Goal: Transaction & Acquisition: Purchase product/service

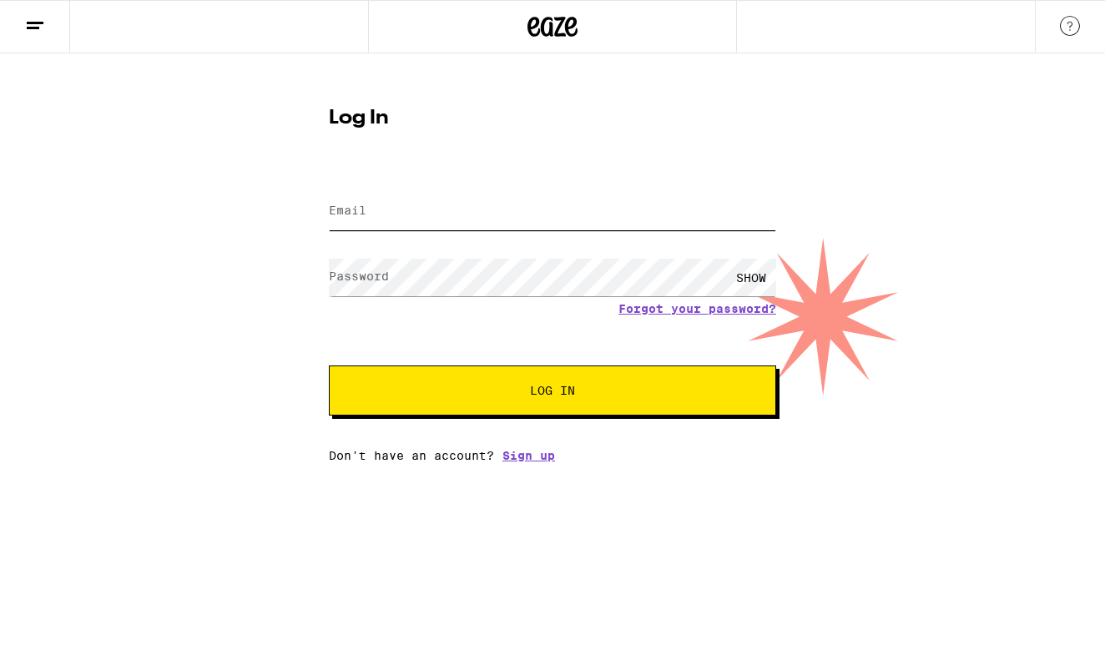
type input "johnm@mbharch.com"
click at [552, 392] on button "Log In" at bounding box center [552, 390] width 447 height 50
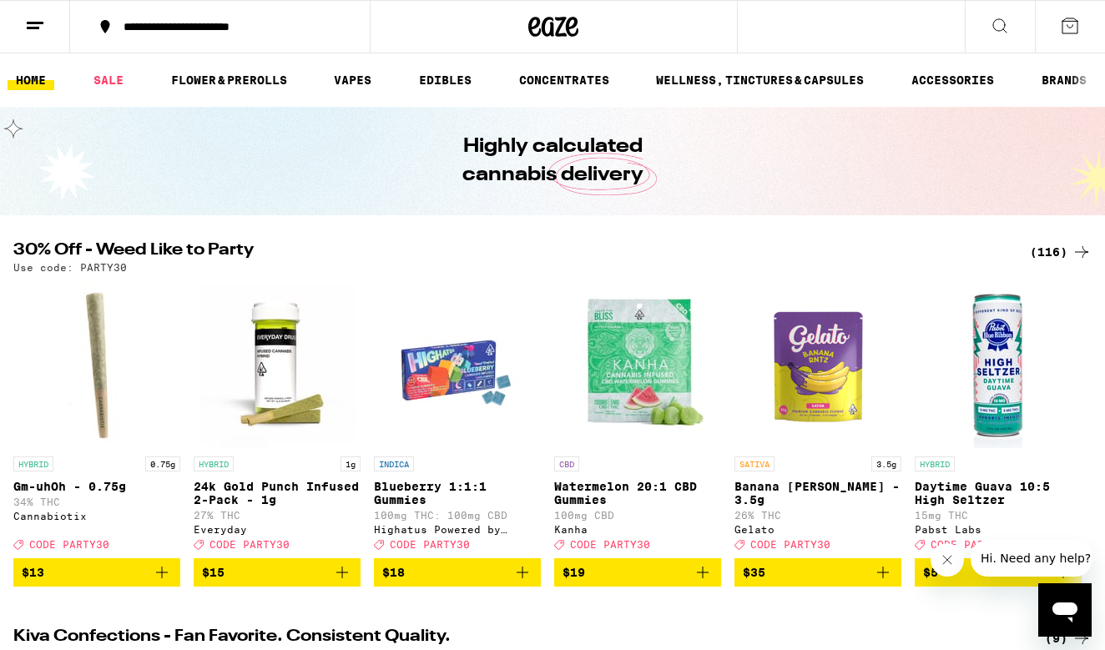
click at [40, 25] on icon at bounding box center [35, 26] width 20 height 20
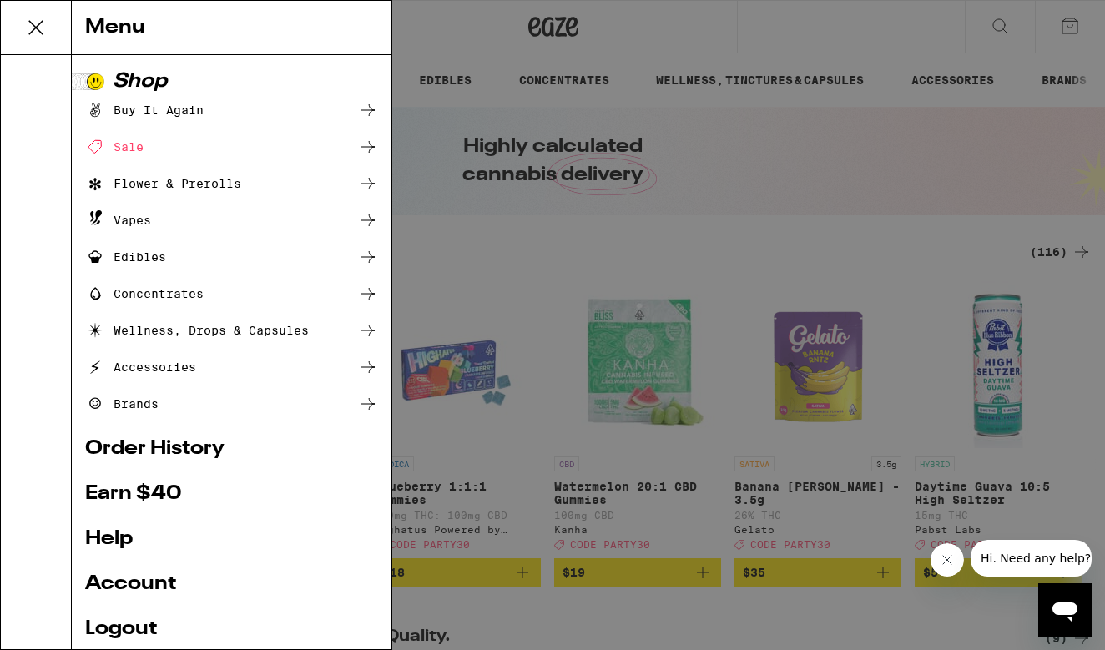
click at [127, 114] on div "Buy It Again" at bounding box center [144, 110] width 118 height 20
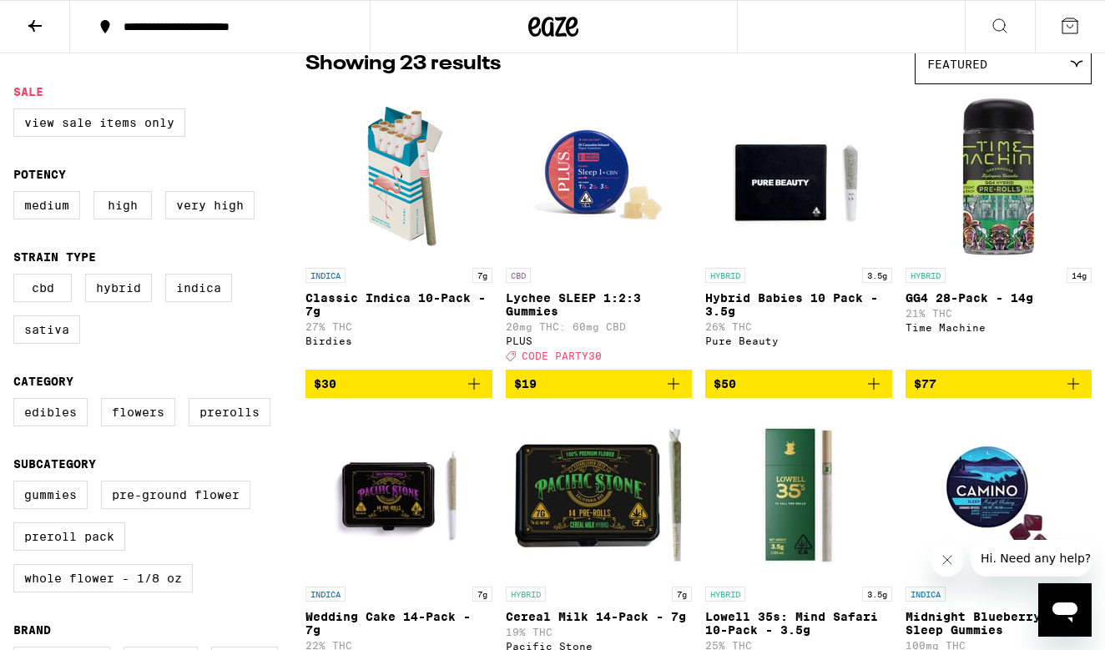
scroll to position [149, 0]
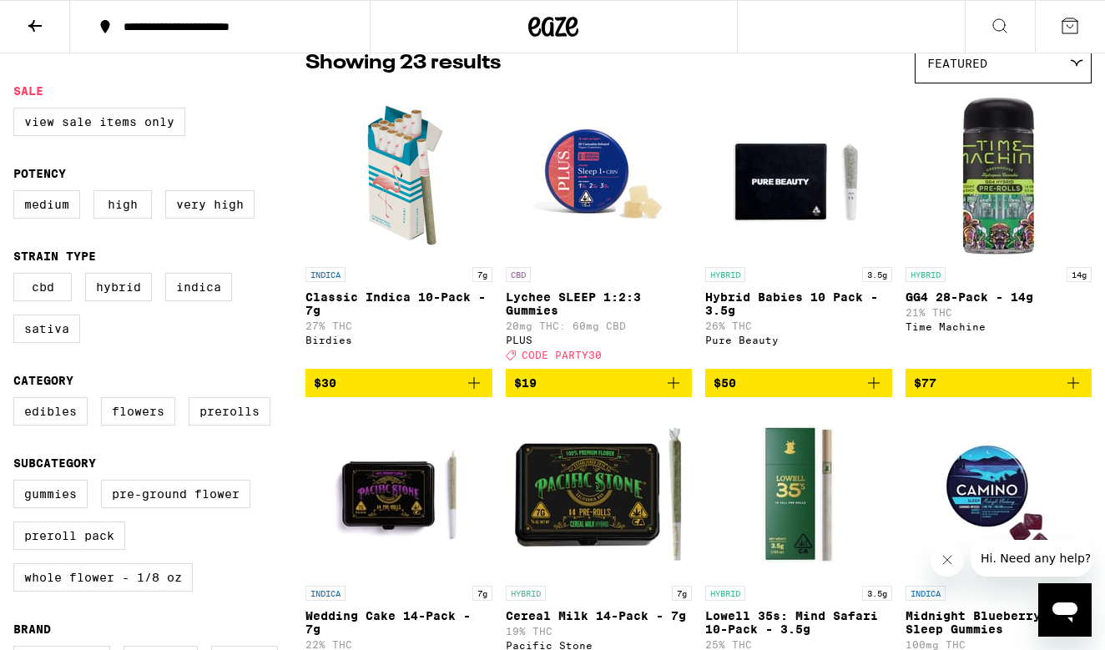
click at [799, 389] on span "$50" at bounding box center [798, 383] width 170 height 20
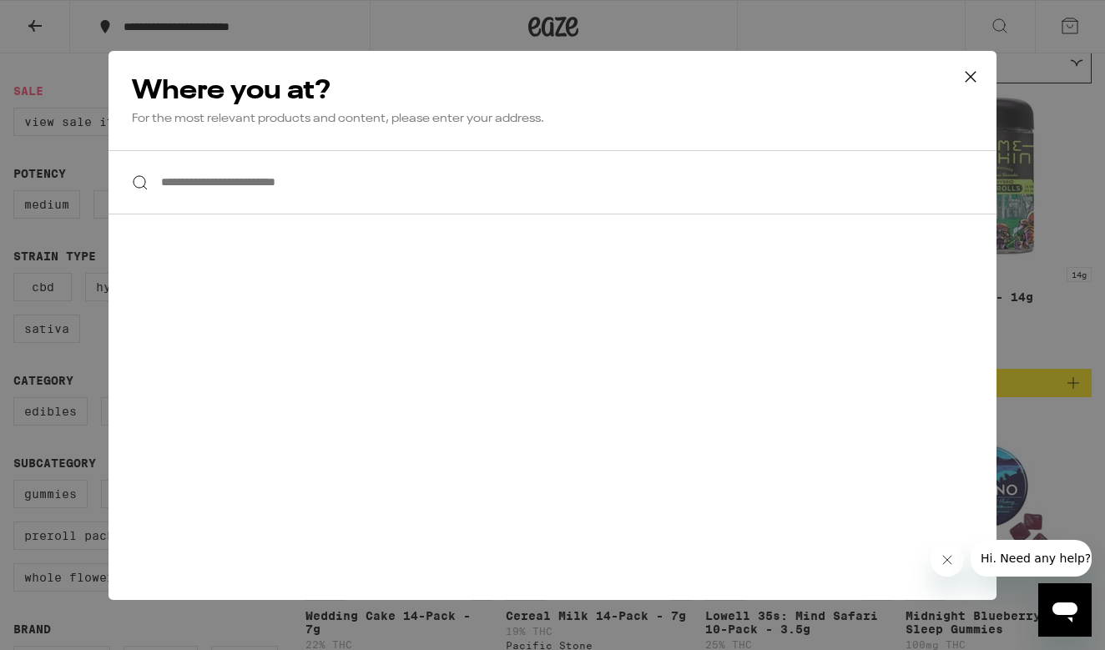
click at [259, 190] on input "**********" at bounding box center [552, 182] width 888 height 64
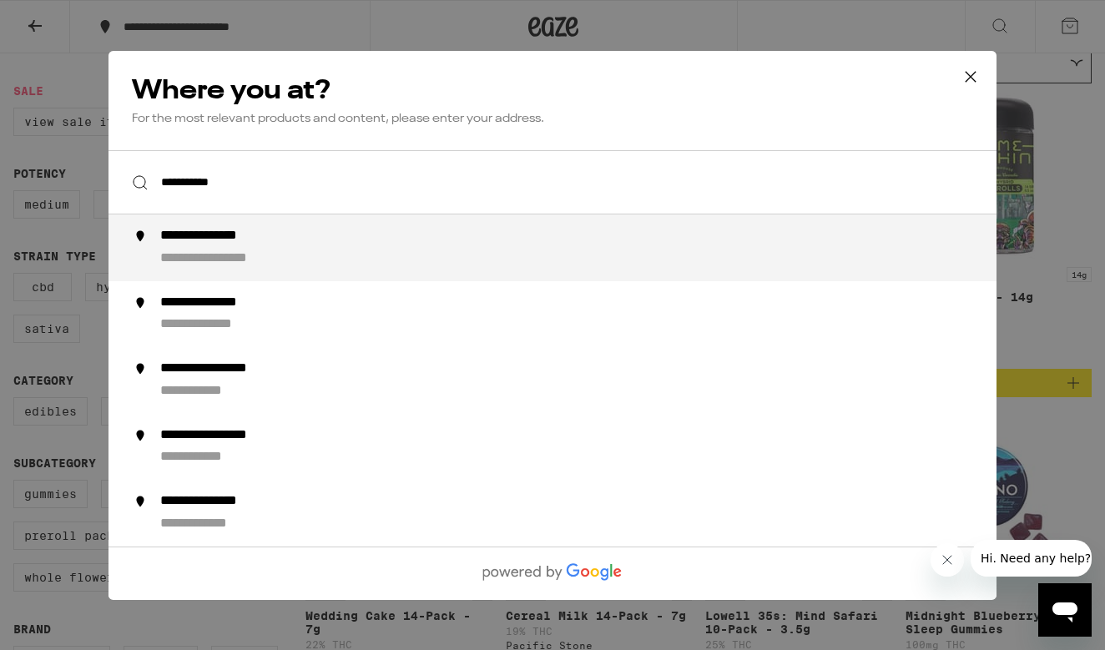
click at [318, 234] on div "**********" at bounding box center [585, 248] width 851 height 40
type input "**********"
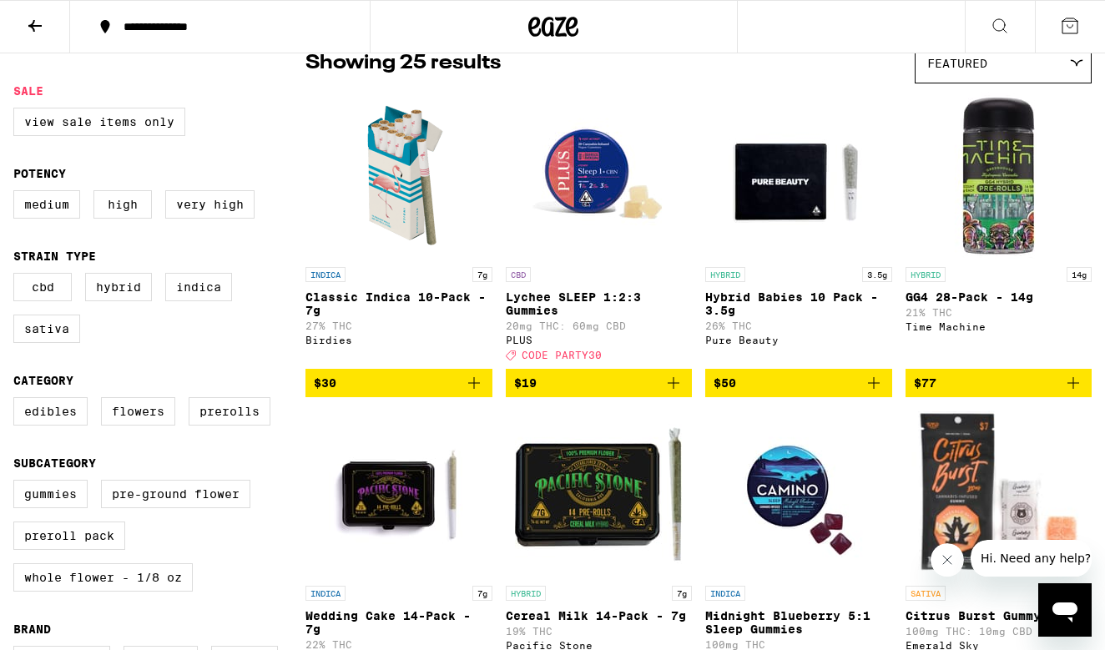
click at [771, 393] on span "$50" at bounding box center [798, 383] width 170 height 20
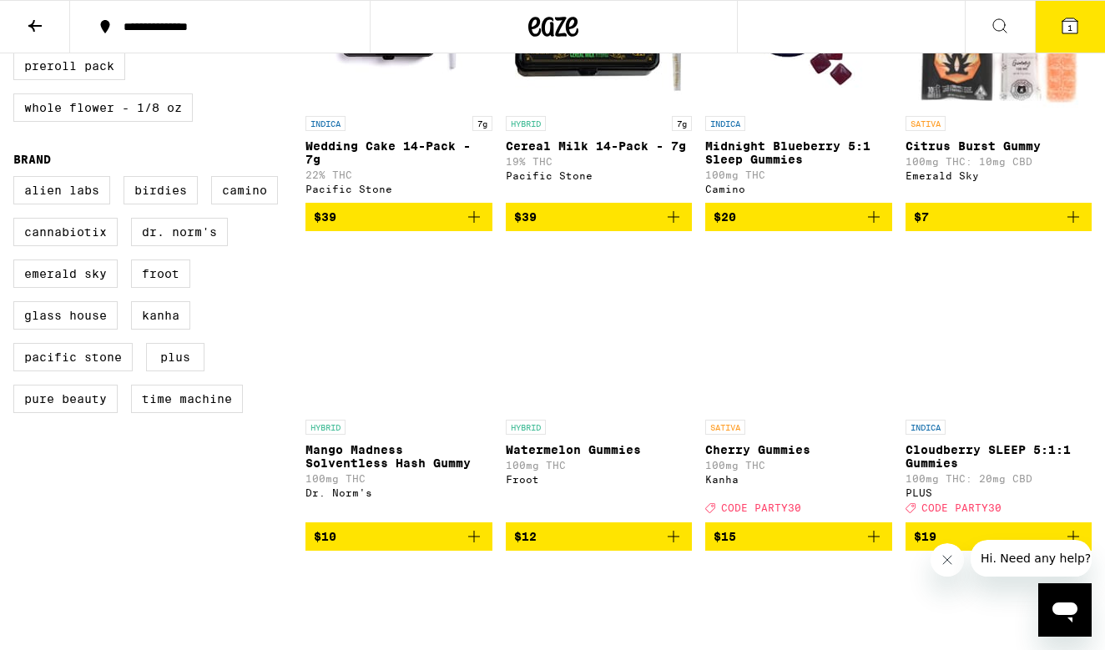
scroll to position [630, 0]
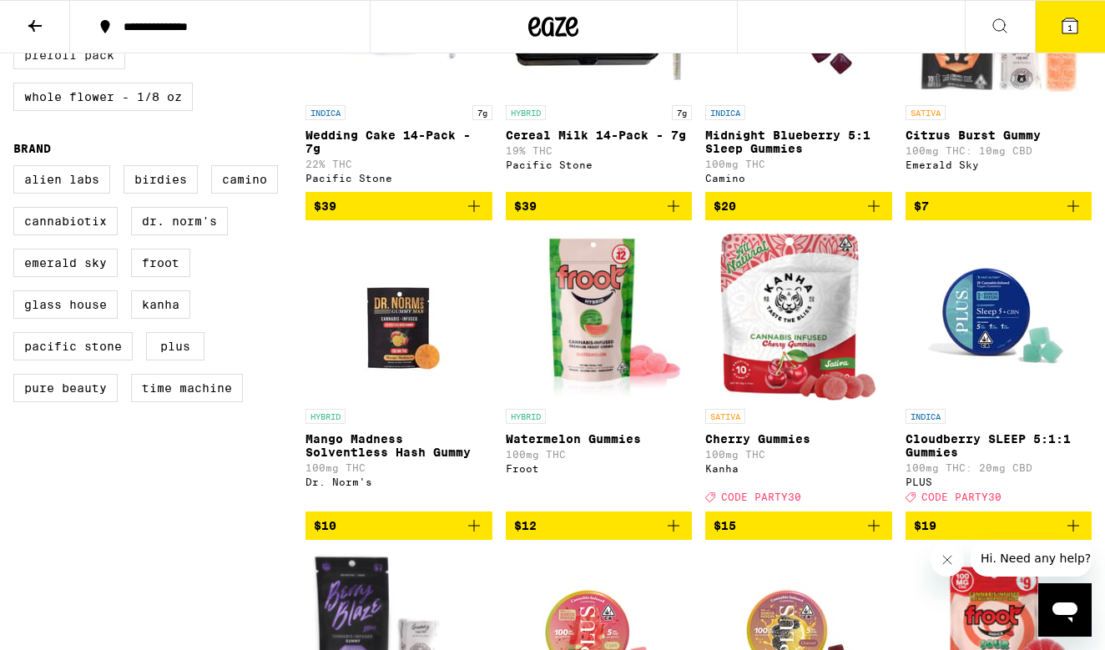
click at [72, 69] on label "Preroll Pack" at bounding box center [69, 55] width 112 height 28
click at [18, 3] on input "Preroll Pack" at bounding box center [17, 2] width 1 height 1
checkbox input "true"
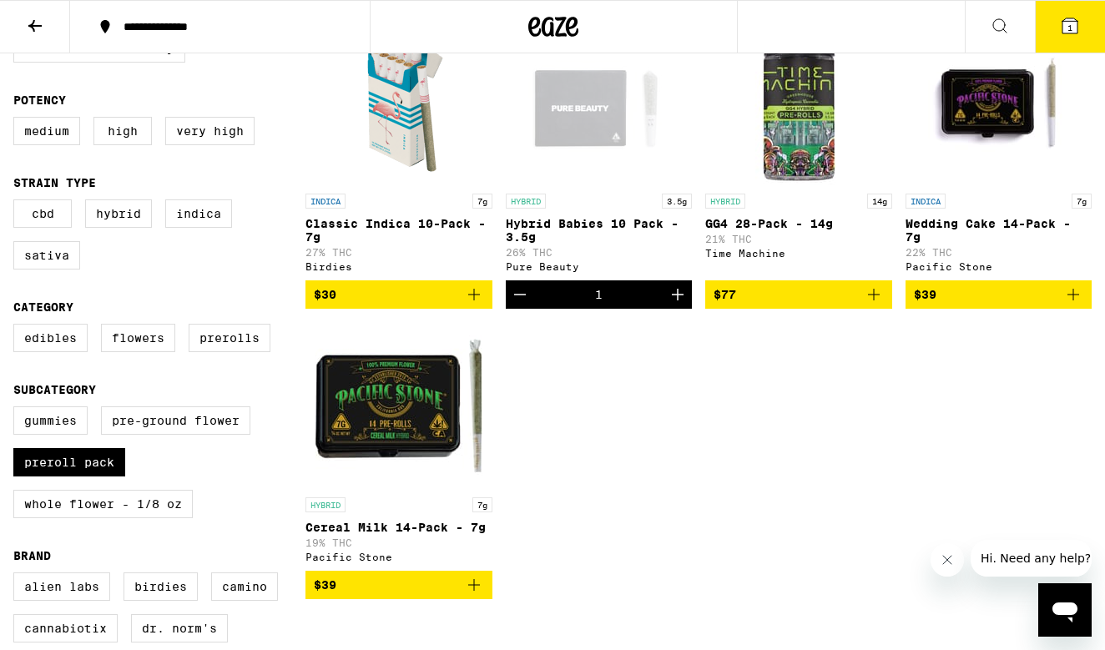
scroll to position [214, 0]
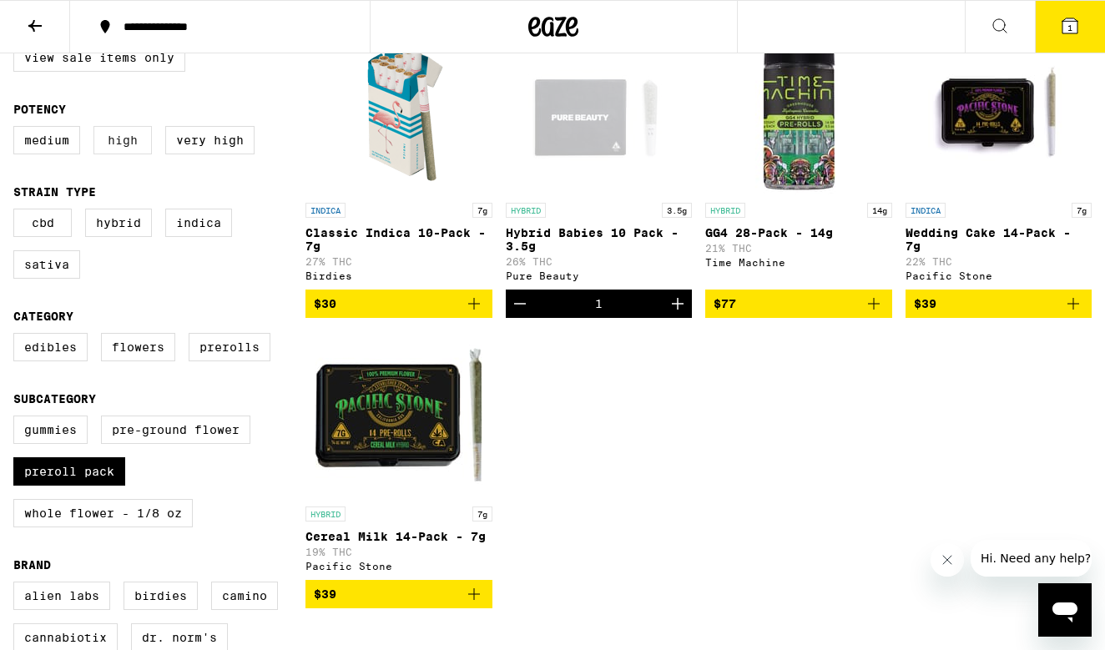
click at [116, 149] on label "High" at bounding box center [122, 140] width 58 height 28
click at [18, 129] on input "High" at bounding box center [17, 128] width 1 height 1
checkbox input "true"
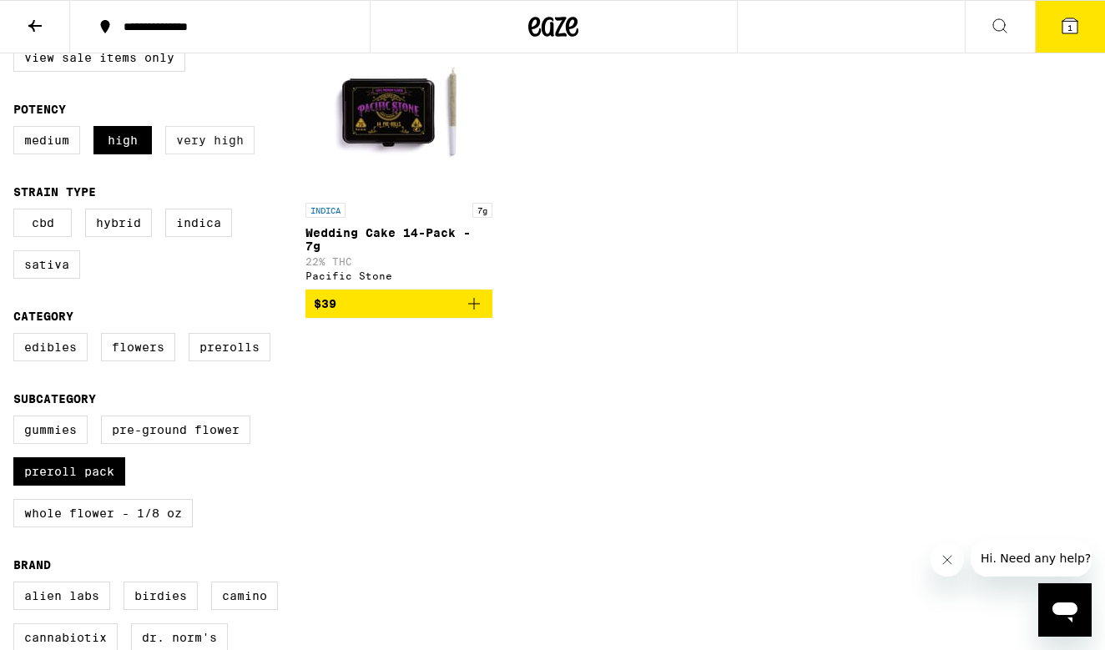
click at [192, 144] on label "Very High" at bounding box center [209, 140] width 89 height 28
click at [18, 129] on input "Very High" at bounding box center [17, 128] width 1 height 1
checkbox input "true"
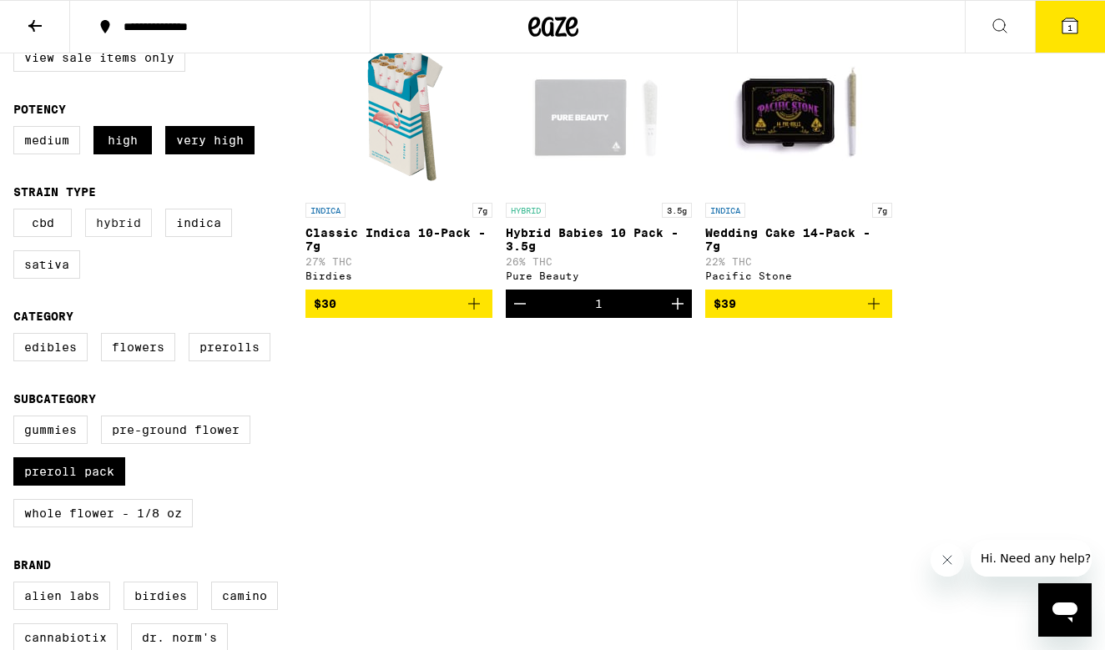
click at [123, 232] on label "Hybrid" at bounding box center [118, 223] width 67 height 28
click at [18, 212] on input "Hybrid" at bounding box center [17, 211] width 1 height 1
checkbox input "true"
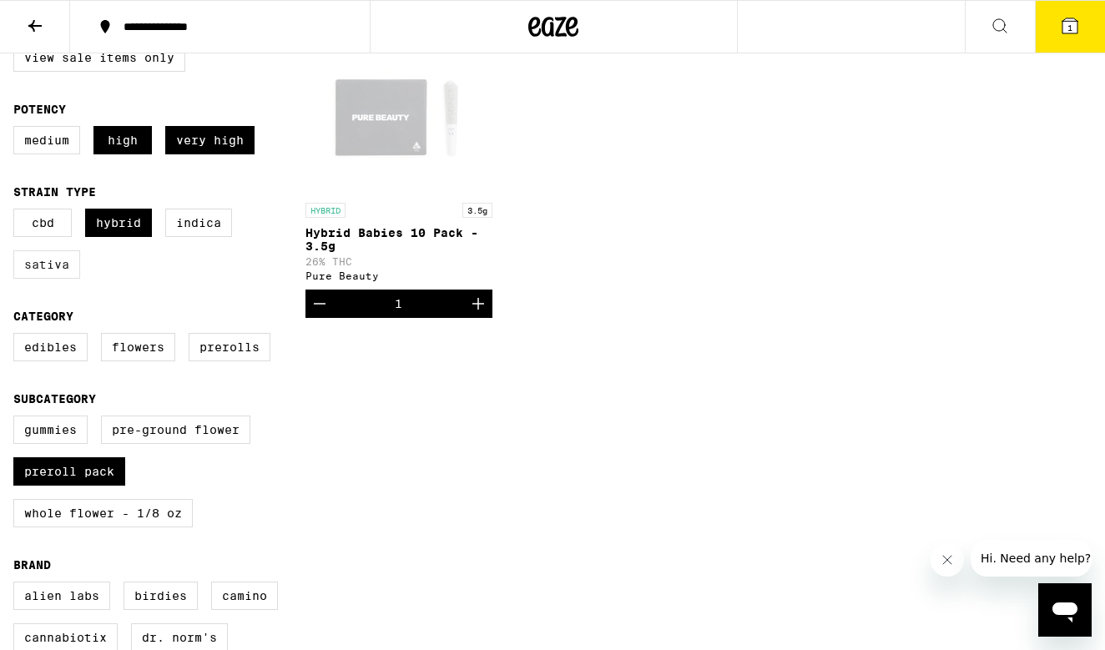
click at [45, 272] on label "Sativa" at bounding box center [46, 264] width 67 height 28
click at [18, 212] on input "Sativa" at bounding box center [17, 211] width 1 height 1
click at [48, 275] on label "Sativa" at bounding box center [46, 264] width 67 height 28
click at [18, 212] on input "Sativa" at bounding box center [17, 211] width 1 height 1
checkbox input "false"
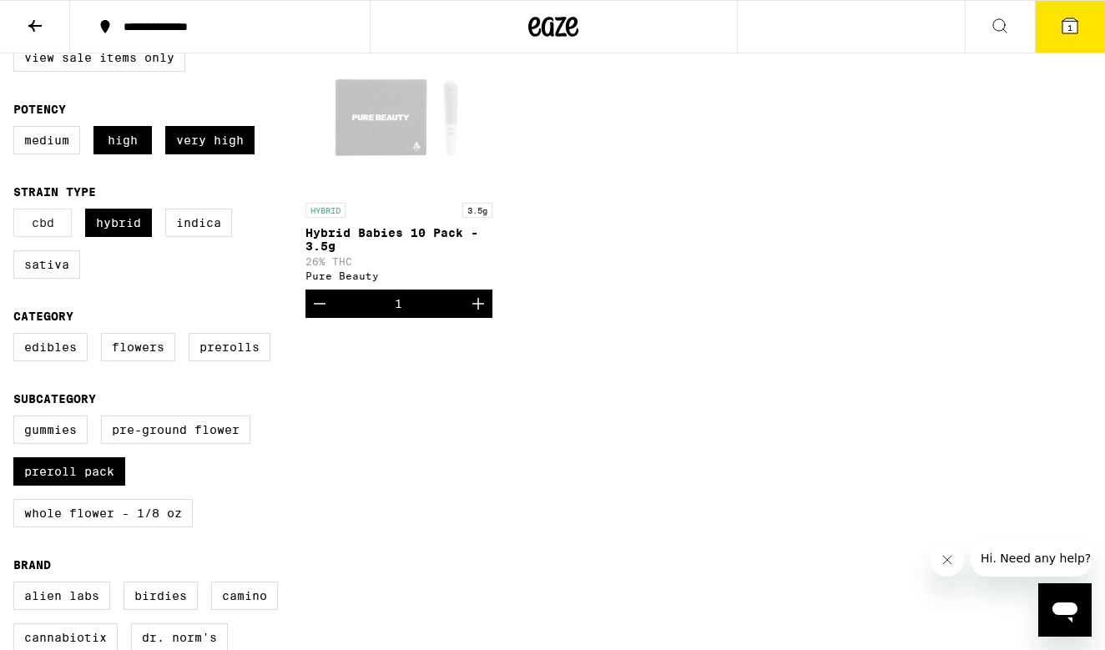
click at [33, 229] on label "CBD" at bounding box center [42, 223] width 58 height 28
click at [18, 212] on input "CBD" at bounding box center [17, 211] width 1 height 1
checkbox input "true"
click at [113, 137] on label "High" at bounding box center [122, 140] width 58 height 28
click at [18, 129] on input "High" at bounding box center [17, 128] width 1 height 1
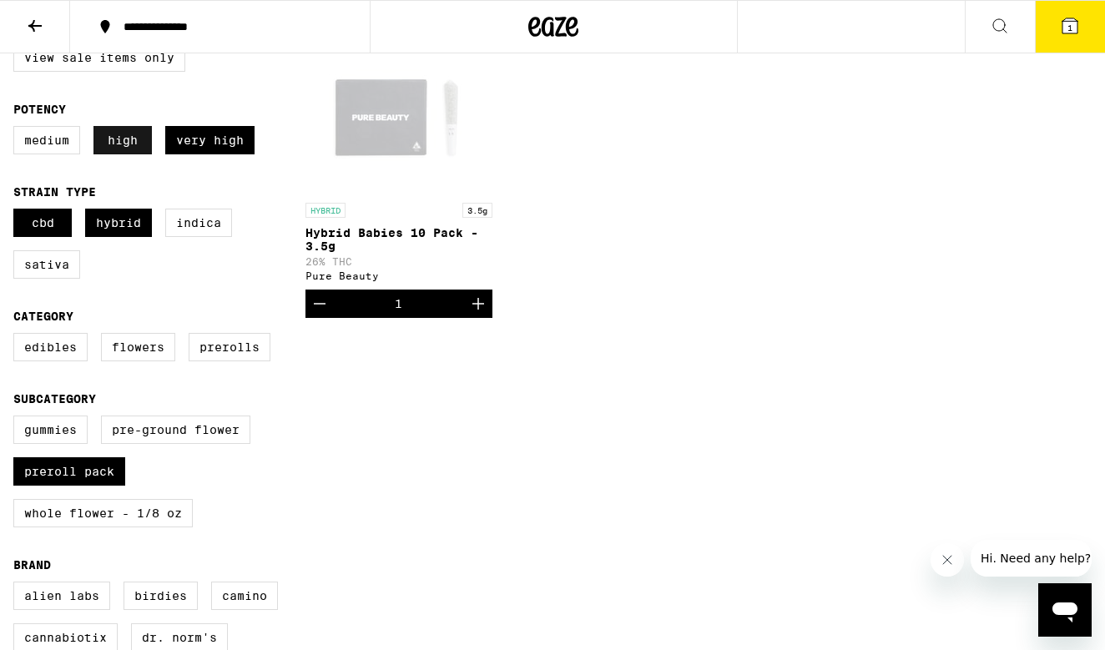
checkbox input "false"
click at [33, 224] on label "CBD" at bounding box center [42, 223] width 58 height 28
click at [18, 212] on input "CBD" at bounding box center [17, 211] width 1 height 1
checkbox input "false"
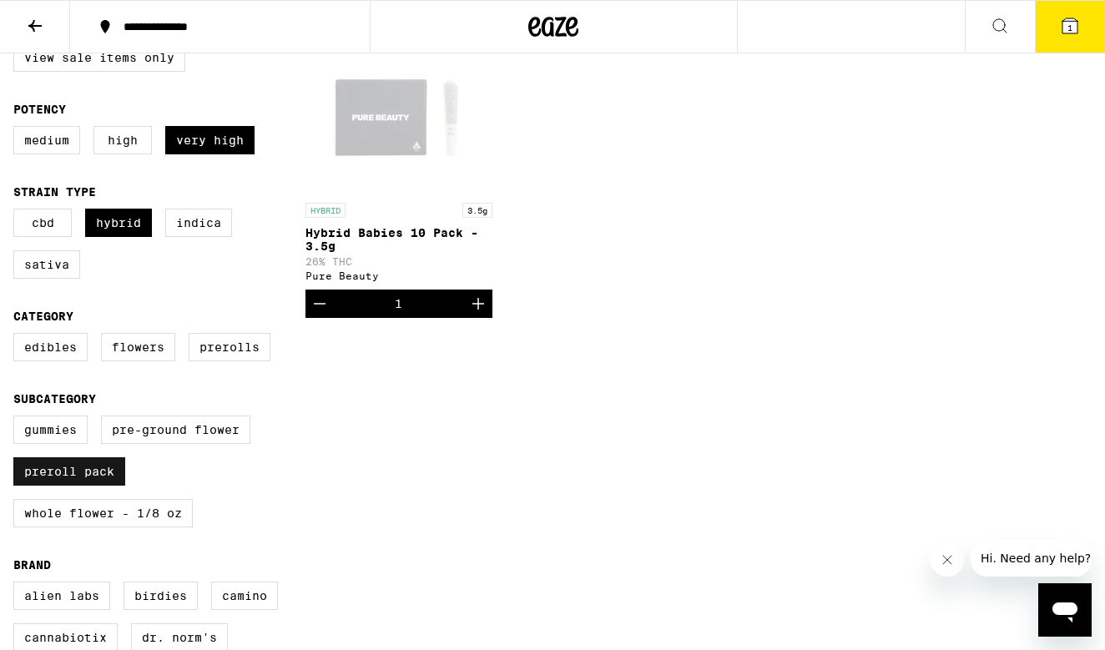
click at [71, 486] on label "Preroll Pack" at bounding box center [69, 471] width 112 height 28
click at [18, 419] on input "Preroll Pack" at bounding box center [17, 418] width 1 height 1
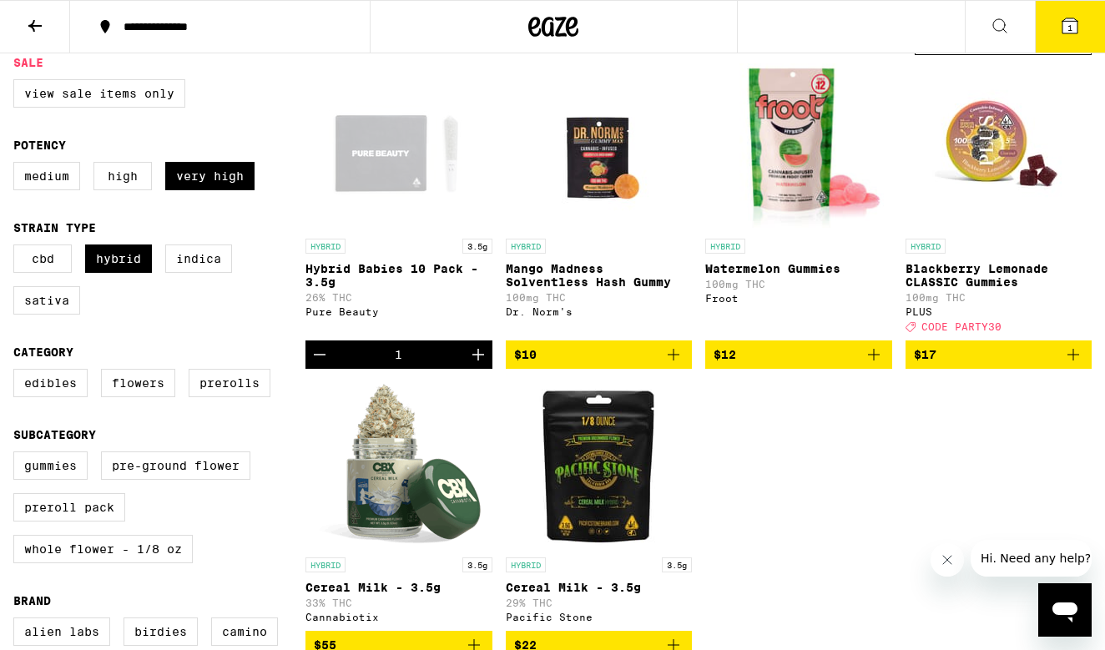
scroll to position [167, 0]
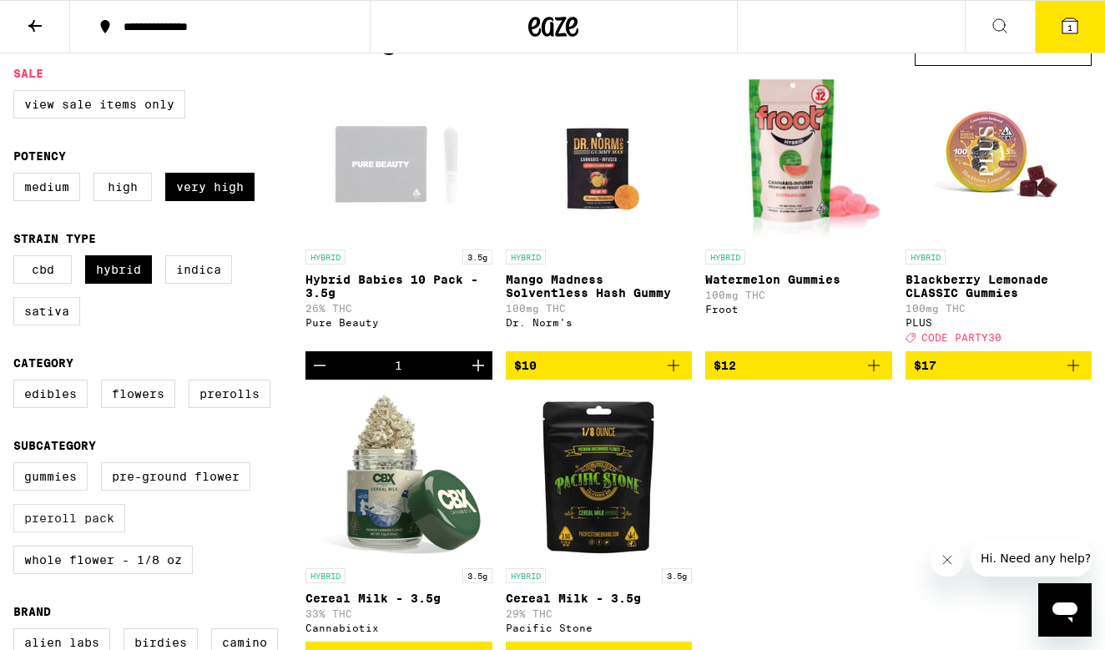
click at [58, 532] on label "Preroll Pack" at bounding box center [69, 518] width 112 height 28
click at [18, 466] on input "Preroll Pack" at bounding box center [17, 465] width 1 height 1
checkbox input "true"
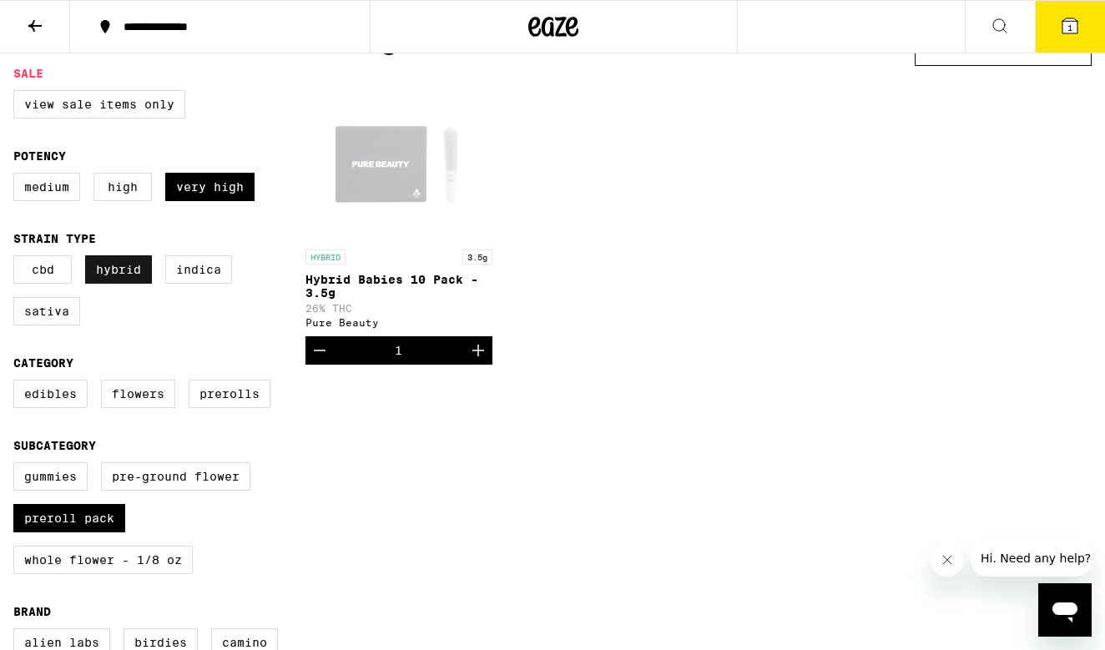
click at [123, 271] on label "Hybrid" at bounding box center [118, 269] width 67 height 28
click at [18, 259] on input "Hybrid" at bounding box center [17, 258] width 1 height 1
checkbox input "false"
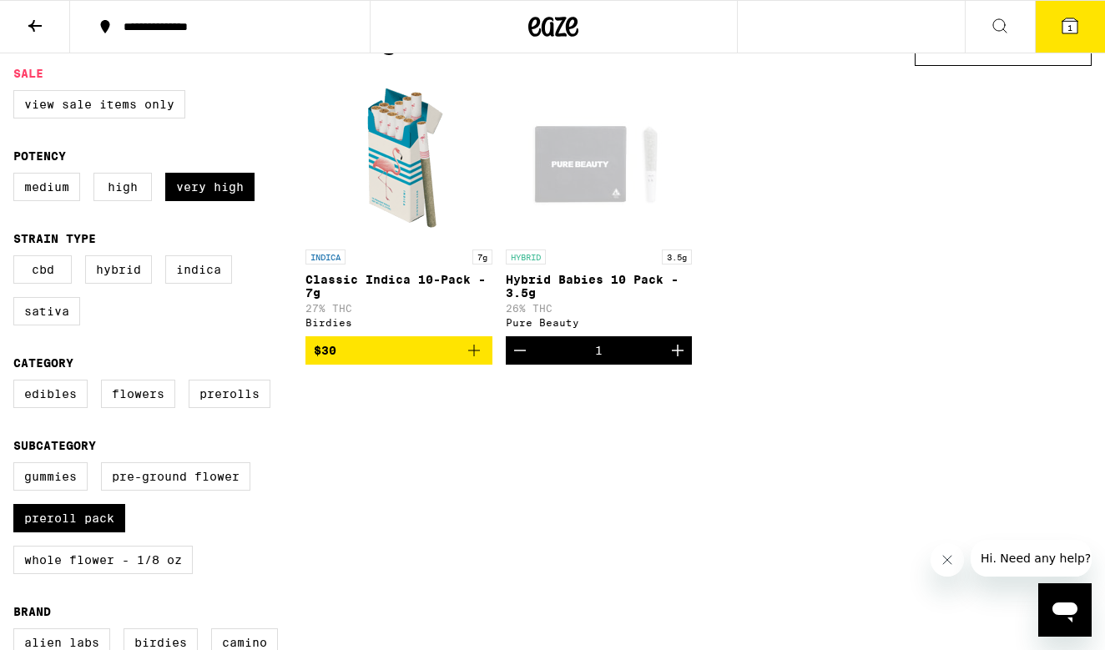
click at [416, 336] on link "INDICA 7g Classic Indica 10-Pack - 7g 27% THC Birdies" at bounding box center [398, 205] width 187 height 262
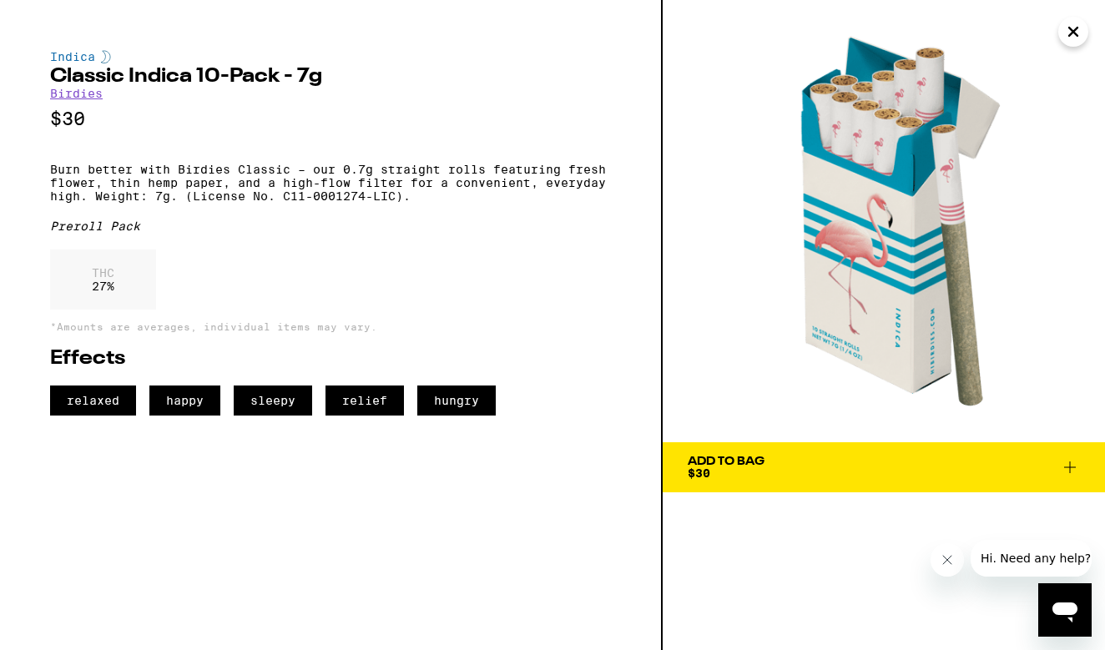
click at [903, 470] on span "Add To Bag $30" at bounding box center [884, 467] width 392 height 23
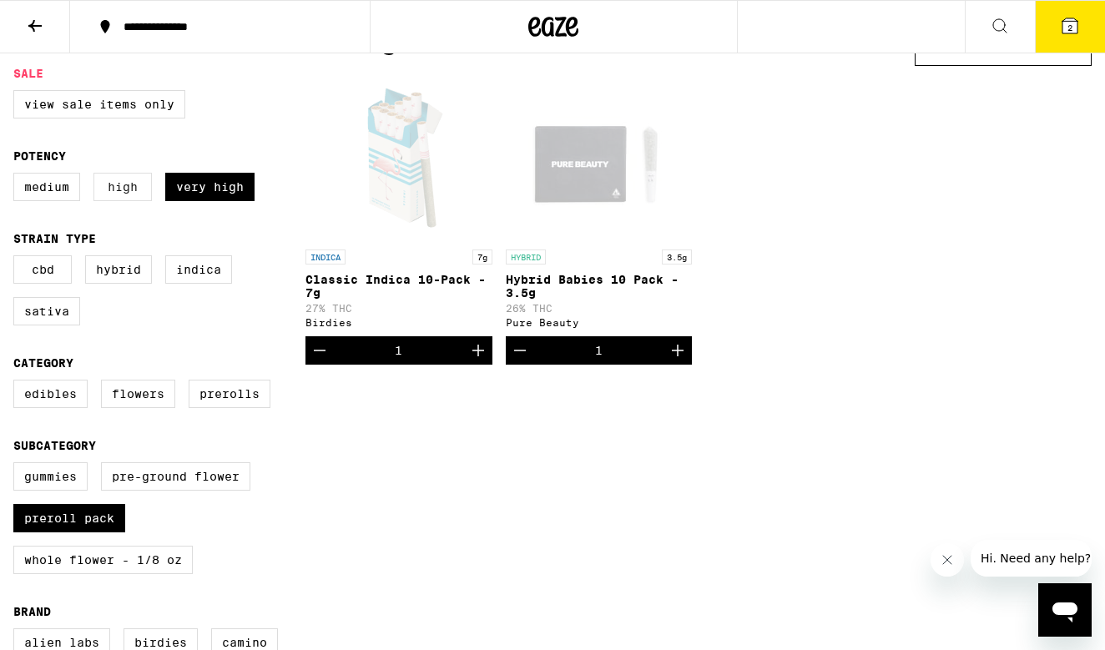
click at [109, 185] on label "High" at bounding box center [122, 187] width 58 height 28
click at [18, 176] on input "High" at bounding box center [17, 175] width 1 height 1
checkbox input "true"
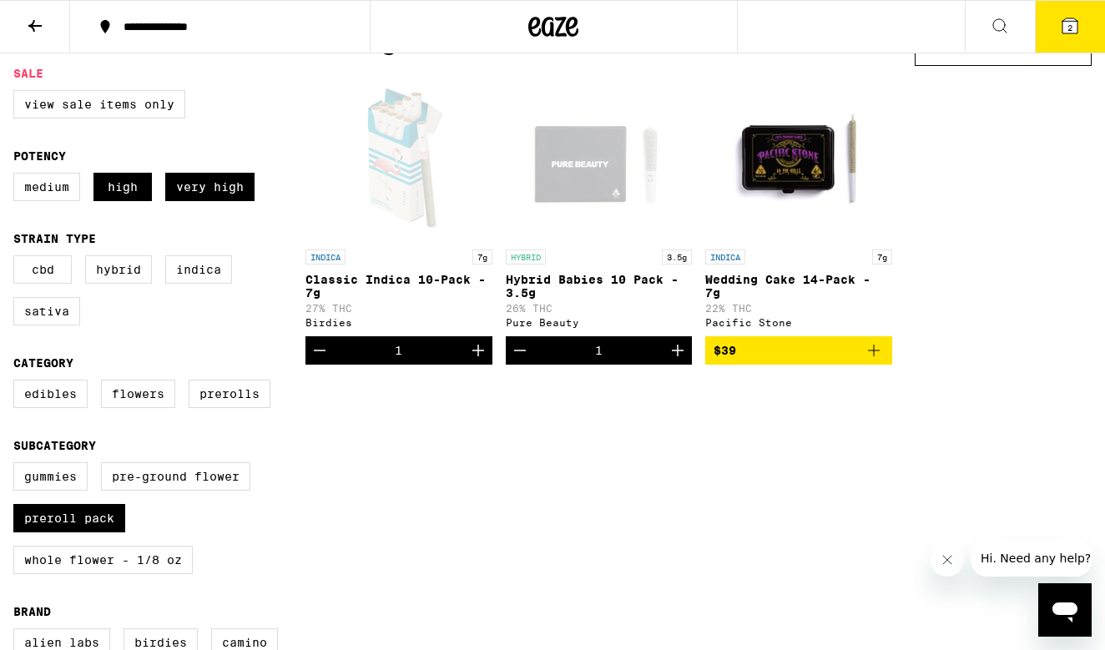
click at [847, 360] on span "$39" at bounding box center [798, 350] width 170 height 20
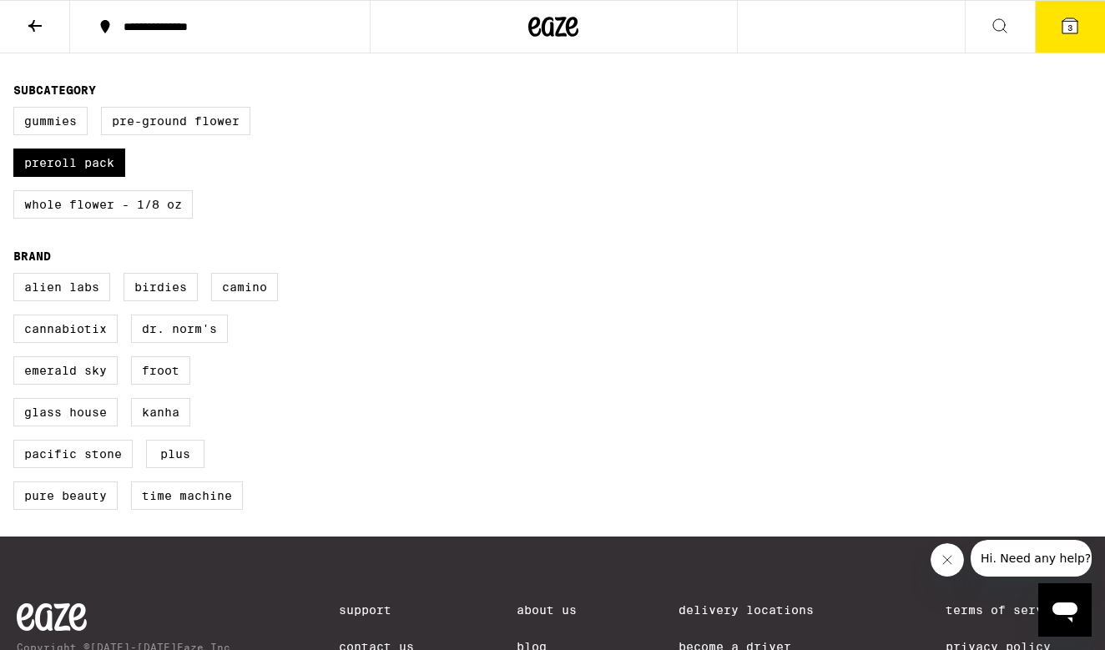
scroll to position [522, 0]
click at [103, 468] on label "Pacific Stone" at bounding box center [72, 454] width 119 height 28
click at [18, 276] on input "Pacific Stone" at bounding box center [17, 275] width 1 height 1
checkbox input "true"
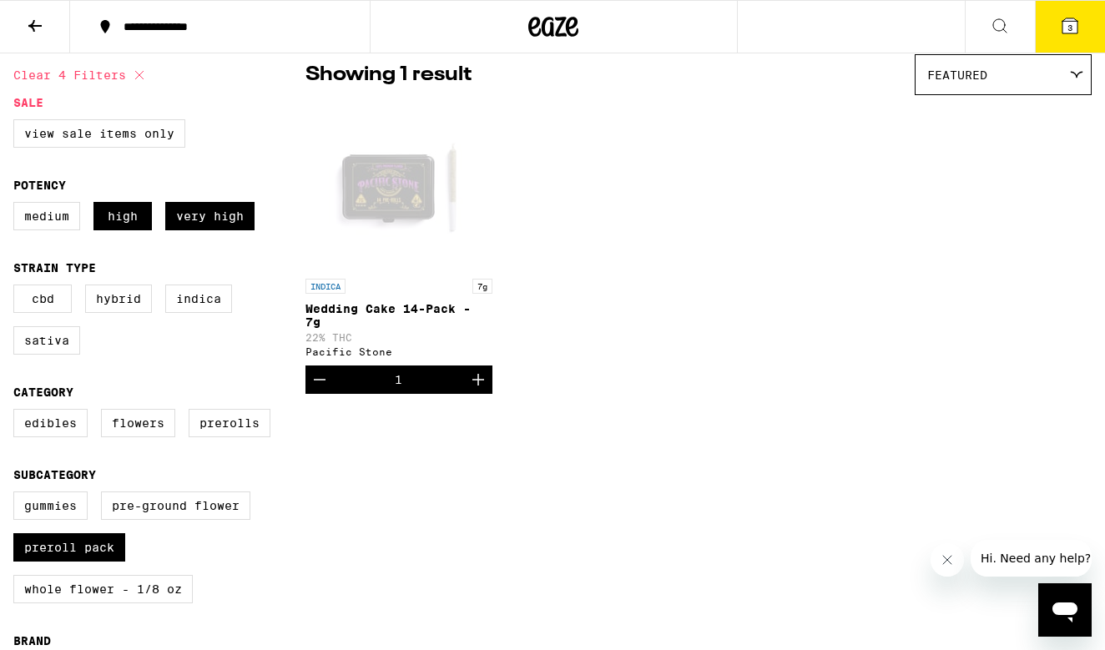
scroll to position [136, 0]
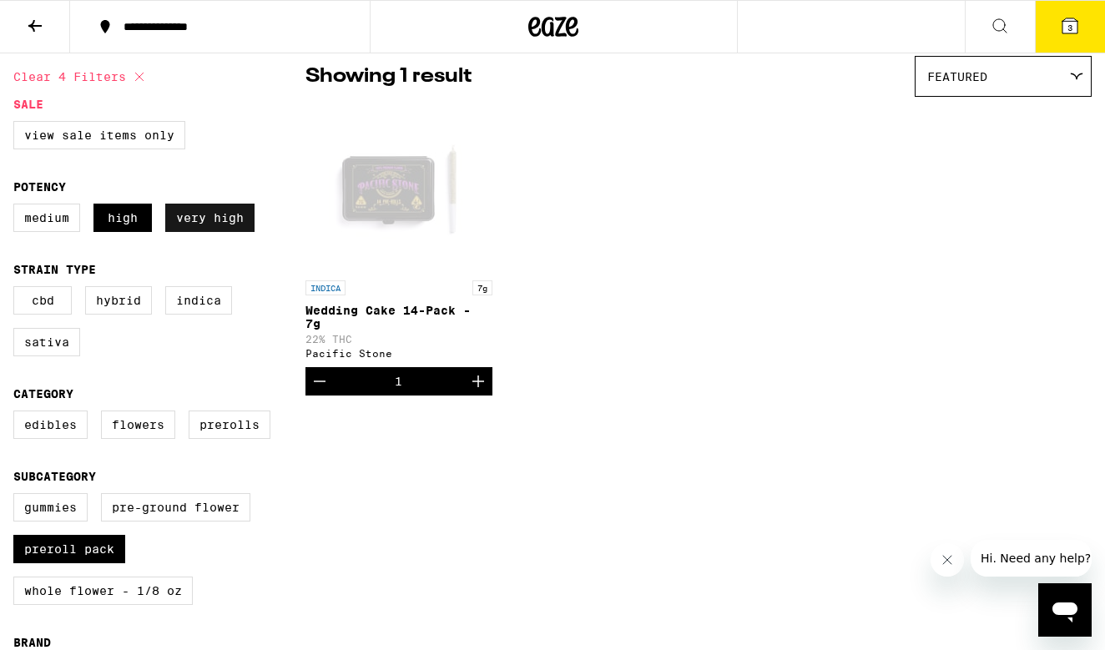
click at [213, 222] on label "Very High" at bounding box center [209, 218] width 89 height 28
click at [18, 207] on input "Very High" at bounding box center [17, 206] width 1 height 1
checkbox input "false"
click at [124, 223] on label "High" at bounding box center [122, 218] width 58 height 28
click at [18, 207] on input "High" at bounding box center [17, 206] width 1 height 1
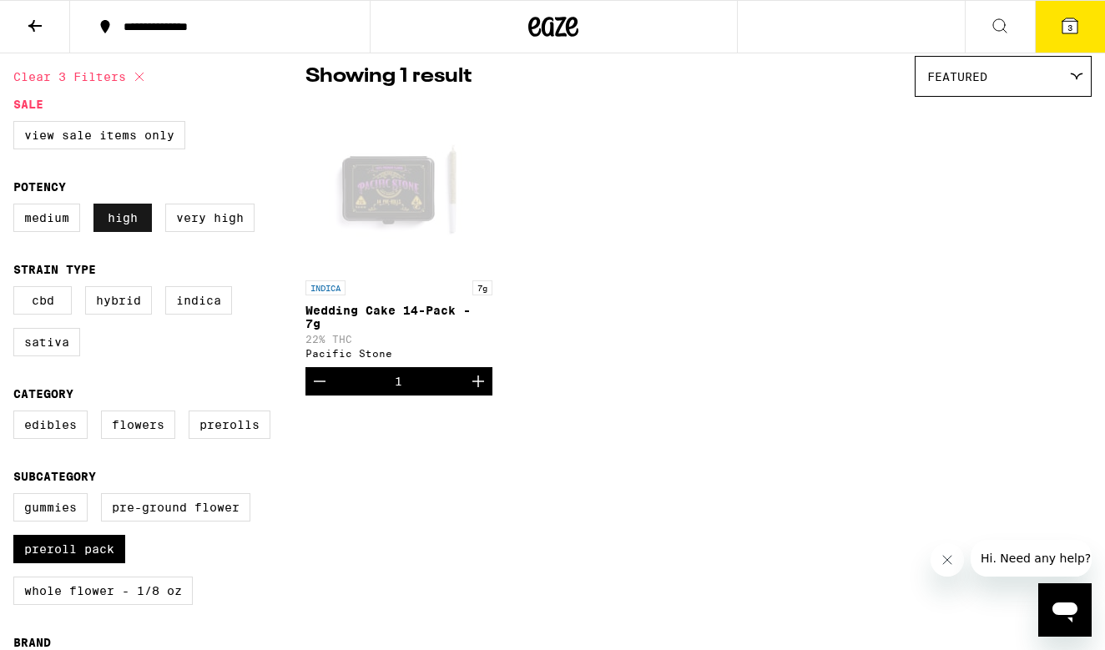
checkbox input "false"
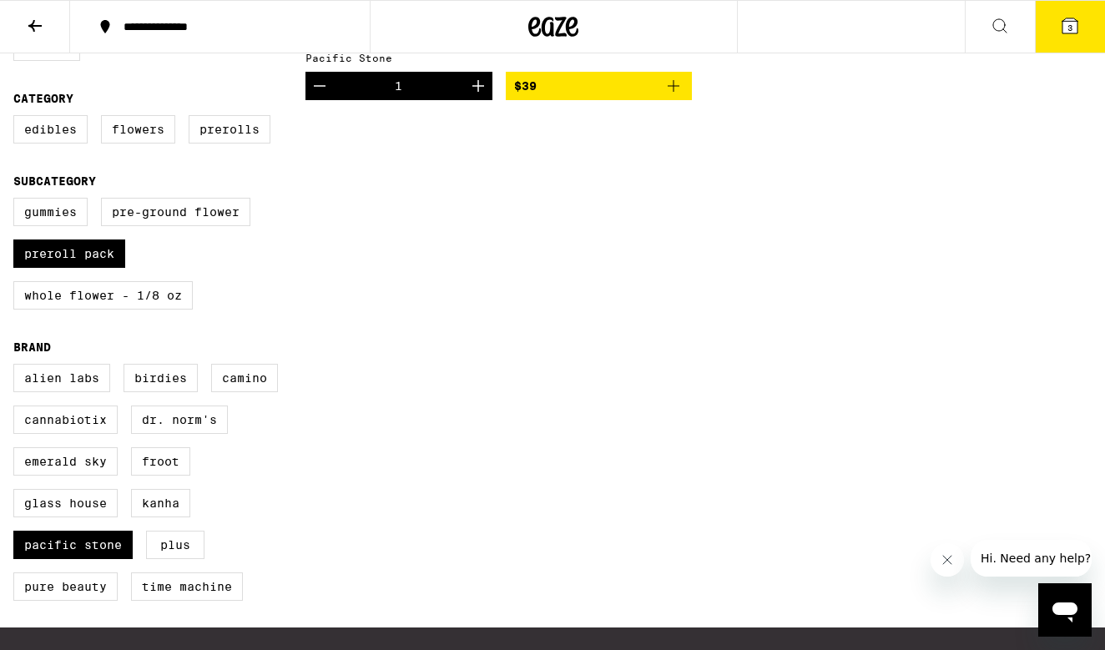
scroll to position [435, 0]
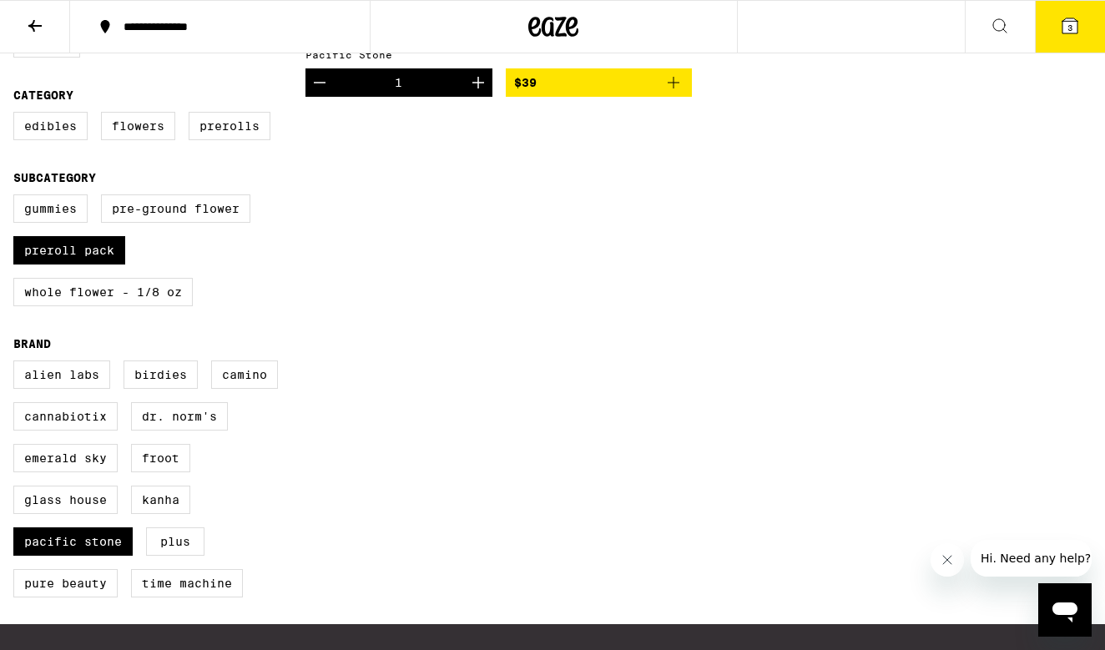
click at [1059, 9] on button "3" at bounding box center [1070, 27] width 70 height 52
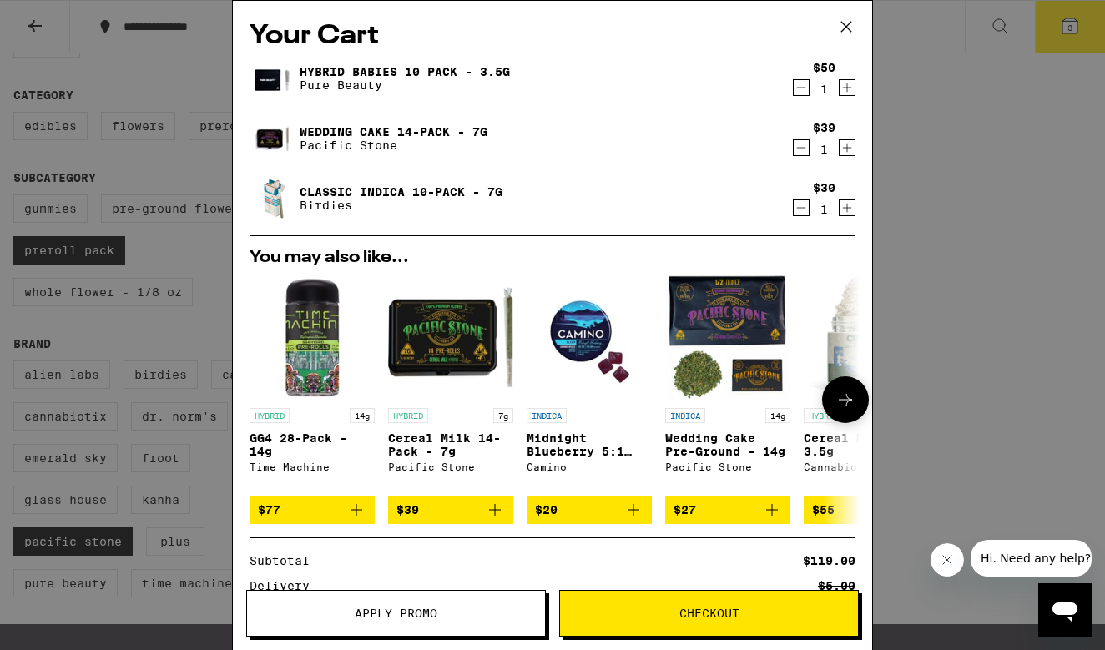
click at [321, 325] on img "Open page for GG4 28-Pack - 14g from Time Machine" at bounding box center [311, 337] width 125 height 125
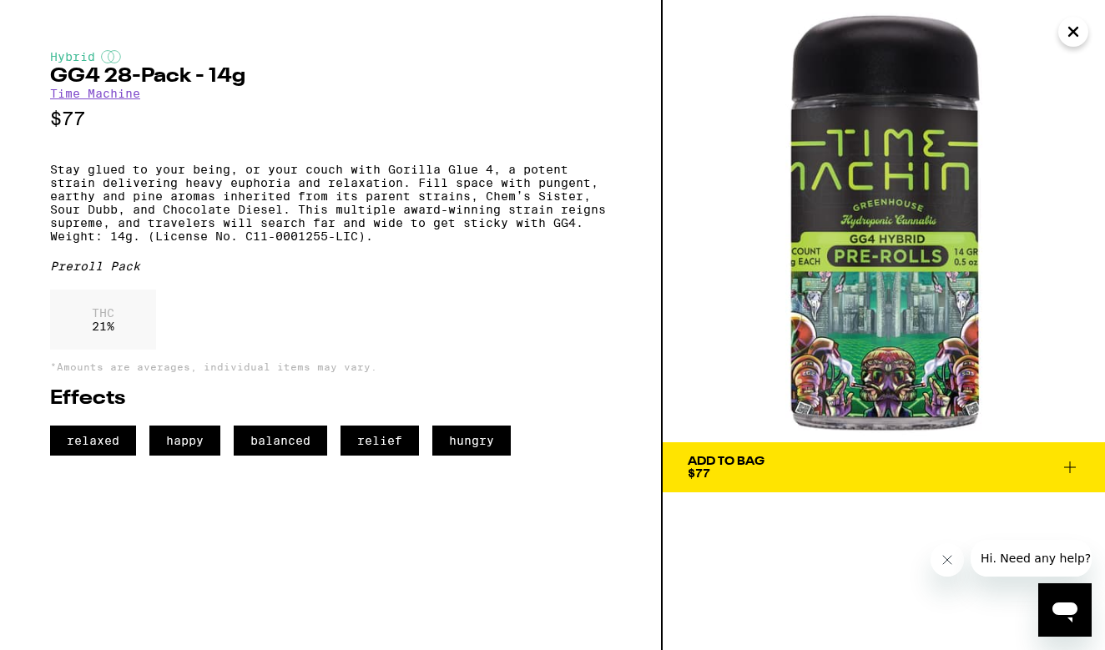
click at [838, 456] on span "Add To Bag $77" at bounding box center [884, 467] width 392 height 23
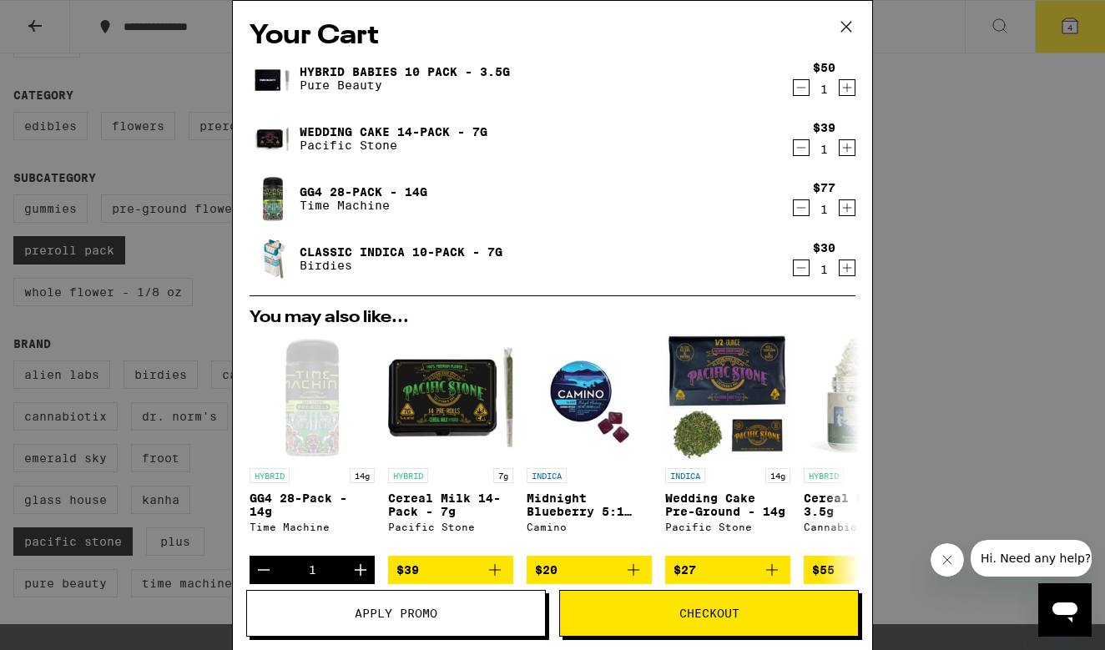
click at [698, 612] on span "Checkout" at bounding box center [709, 613] width 60 height 12
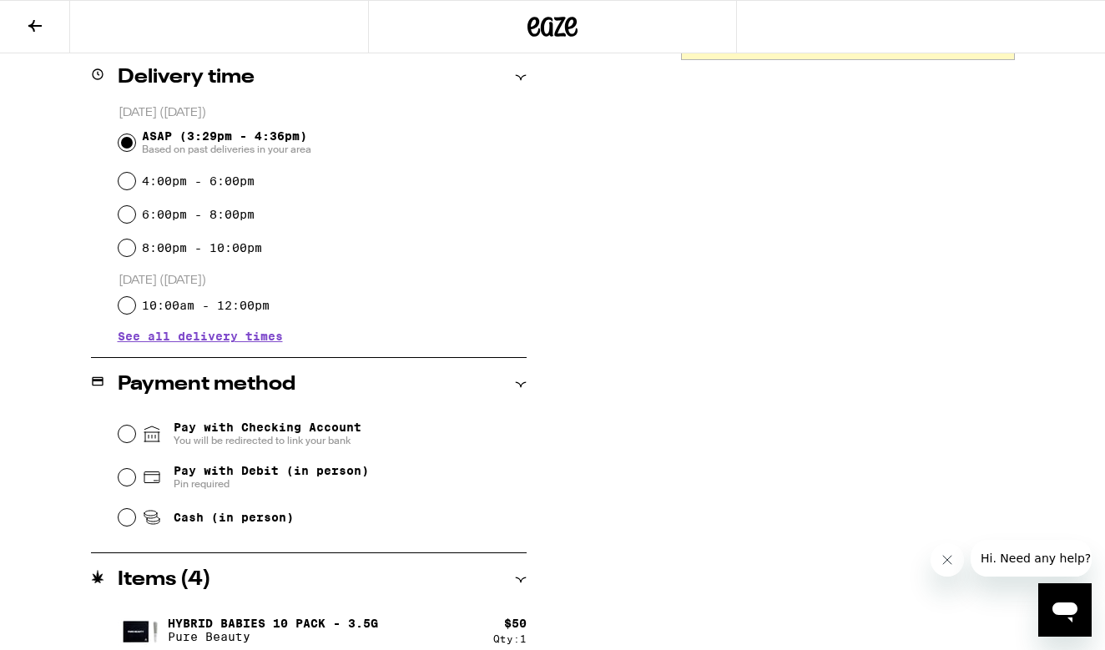
scroll to position [439, 0]
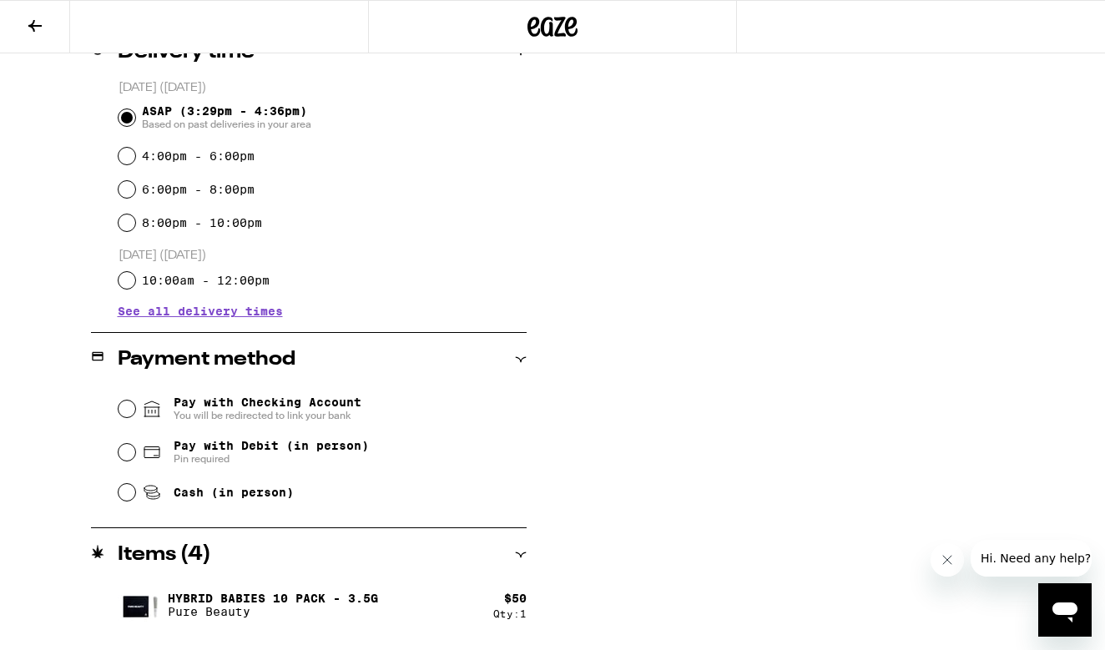
click at [124, 451] on input "Pay with Debit (in person) Pin required" at bounding box center [126, 452] width 17 height 17
radio input "true"
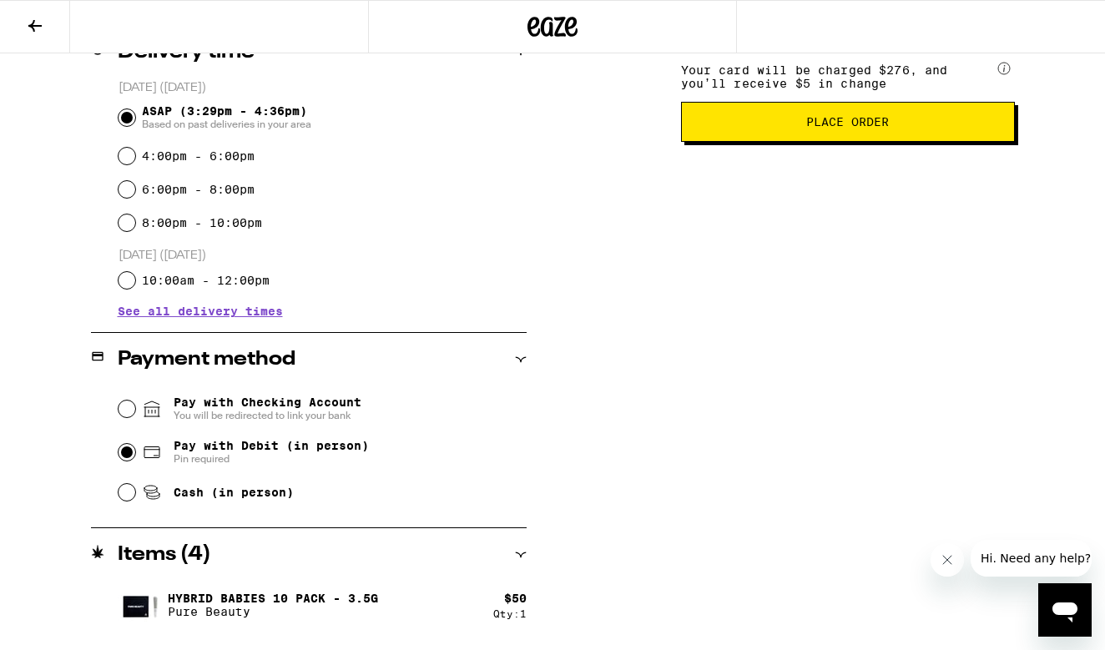
click at [867, 128] on span "Place Order" at bounding box center [847, 122] width 83 height 12
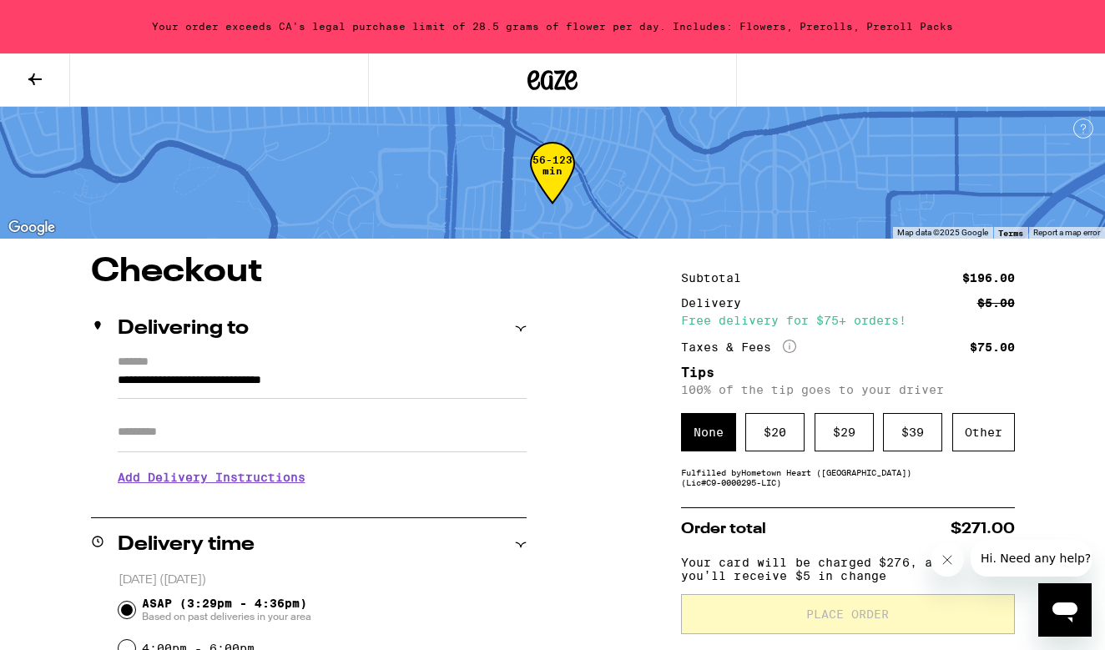
scroll to position [0, 0]
click at [867, 139] on div "56-123 min" at bounding box center [552, 173] width 1105 height 132
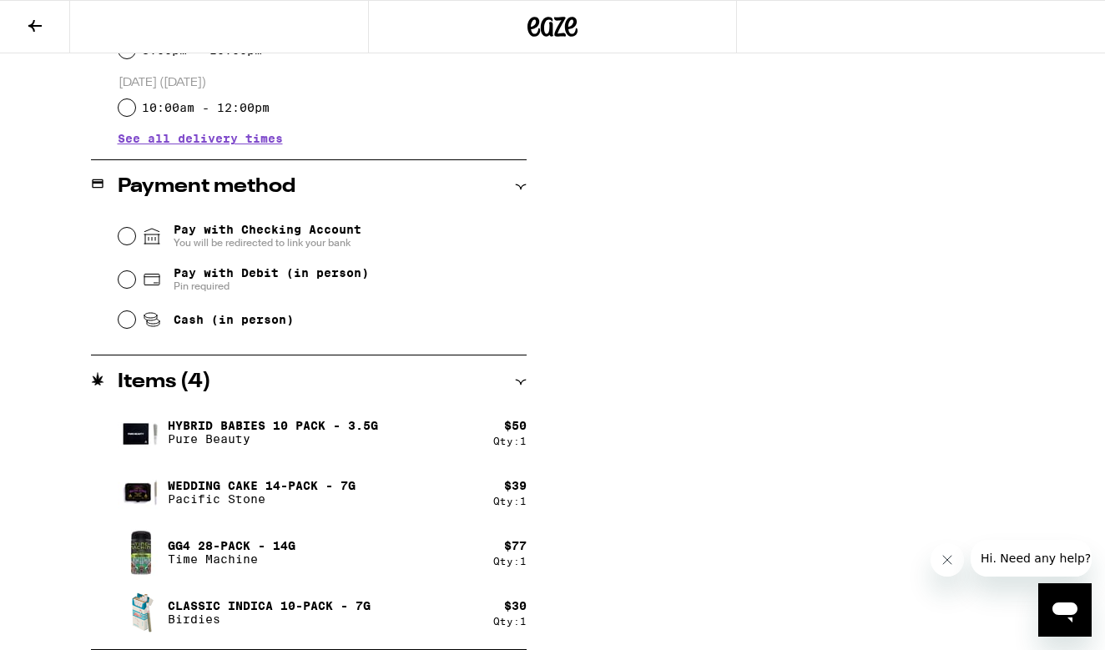
scroll to position [612, 0]
click at [126, 281] on input "Pay with Debit (in person) Pin required" at bounding box center [126, 279] width 17 height 17
radio input "true"
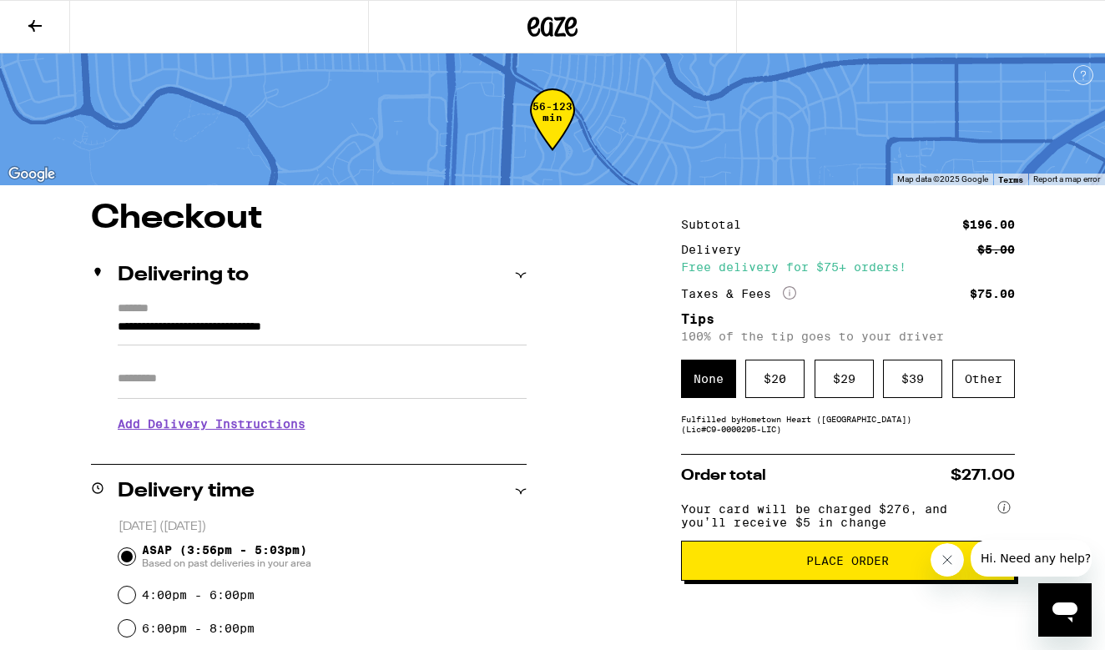
scroll to position [0, 0]
click at [864, 567] on span "Place Order" at bounding box center [847, 561] width 83 height 12
